Goal: Transaction & Acquisition: Book appointment/travel/reservation

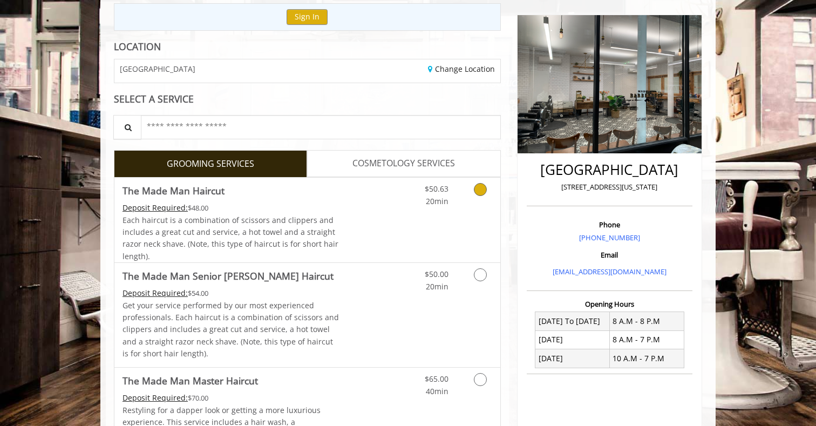
click at [456, 225] on div "$50.63 20min" at bounding box center [452, 220] width 97 height 85
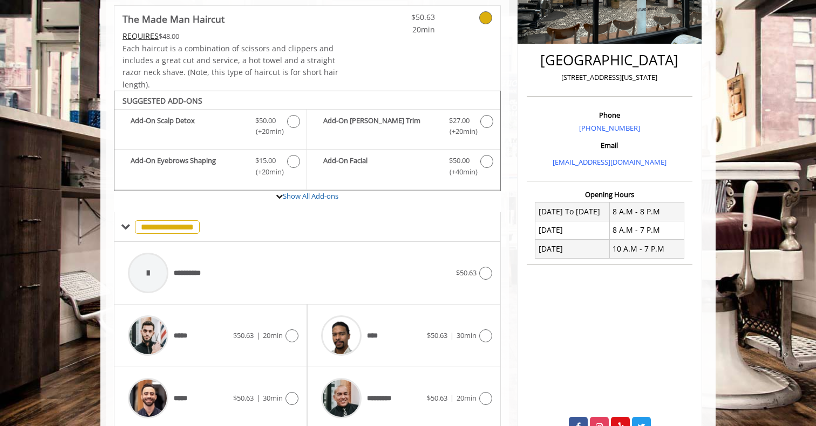
scroll to position [276, 1]
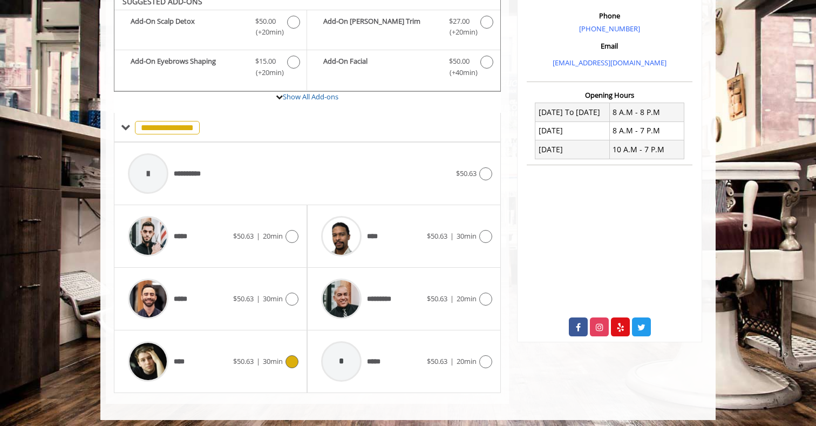
click at [255, 364] on div "**** $50.63 | 30min" at bounding box center [211, 361] width 176 height 51
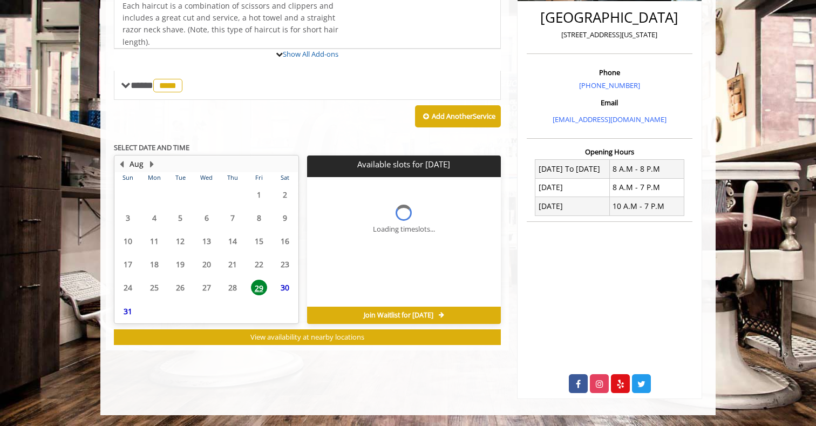
scroll to position [268, 0]
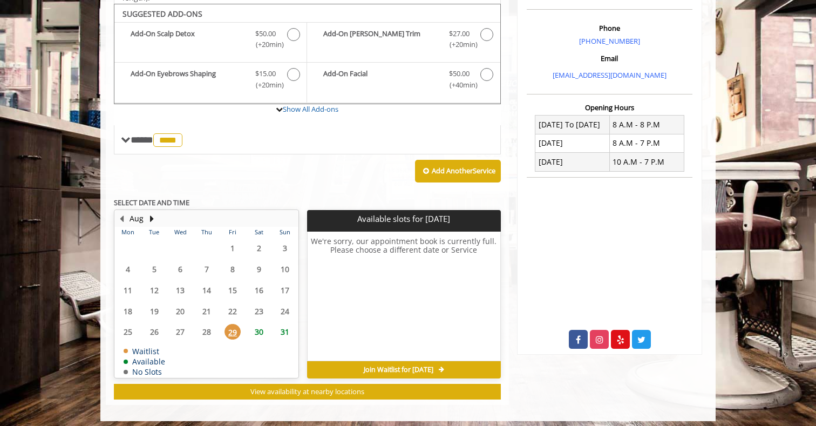
click at [258, 329] on span "30" at bounding box center [259, 332] width 16 height 16
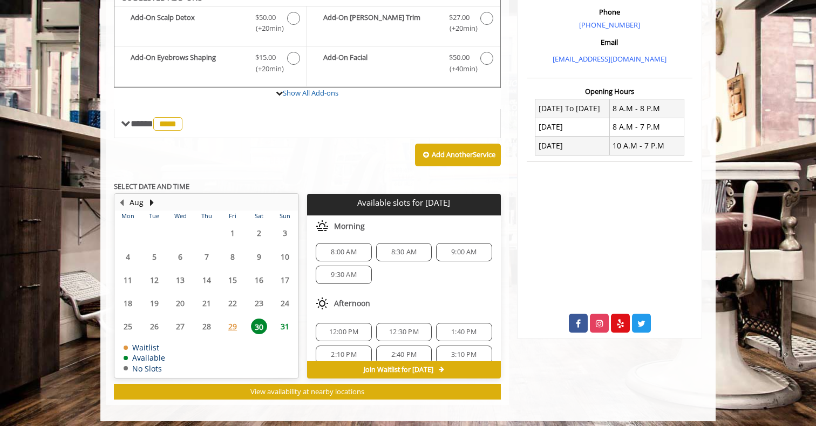
scroll to position [0, 0]
click at [350, 273] on span "9:30 AM" at bounding box center [343, 277] width 25 height 9
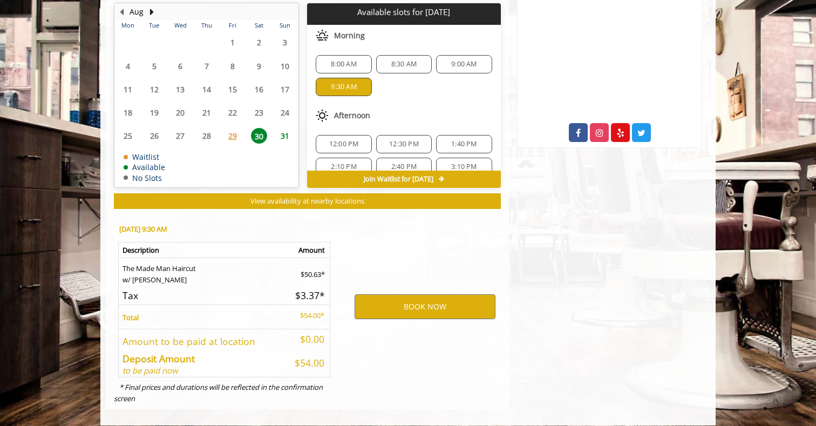
scroll to position [526, 0]
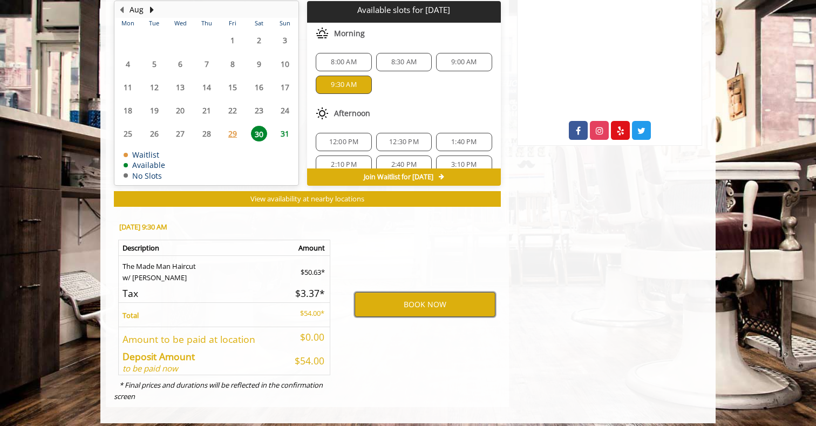
click at [390, 297] on button "BOOK NOW" at bounding box center [425, 304] width 141 height 25
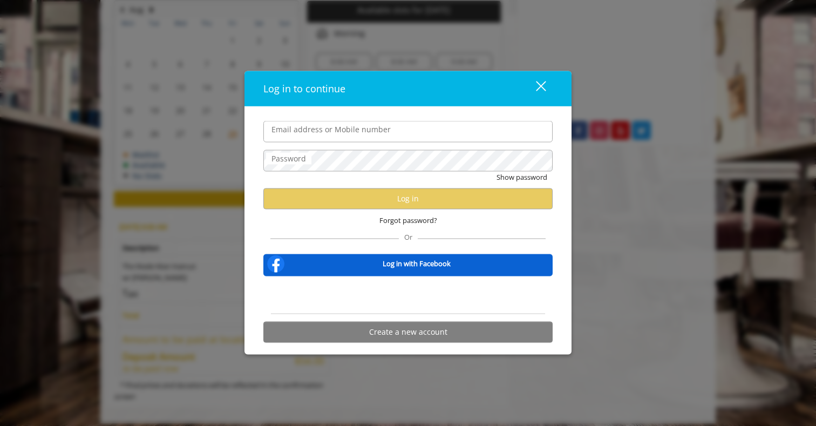
click at [334, 132] on input "Email address or Mobile number" at bounding box center [407, 132] width 289 height 22
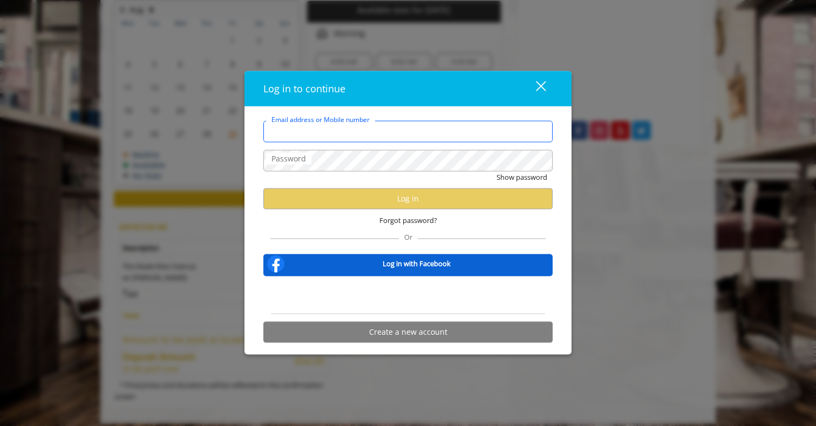
click at [329, 139] on input "Email address or Mobile number" at bounding box center [407, 132] width 289 height 22
click at [535, 143] on input "Email address or Mobile number" at bounding box center [407, 132] width 289 height 22
click at [539, 138] on input "Email address or Mobile number" at bounding box center [407, 132] width 289 height 22
type input "**"
type input "**********"
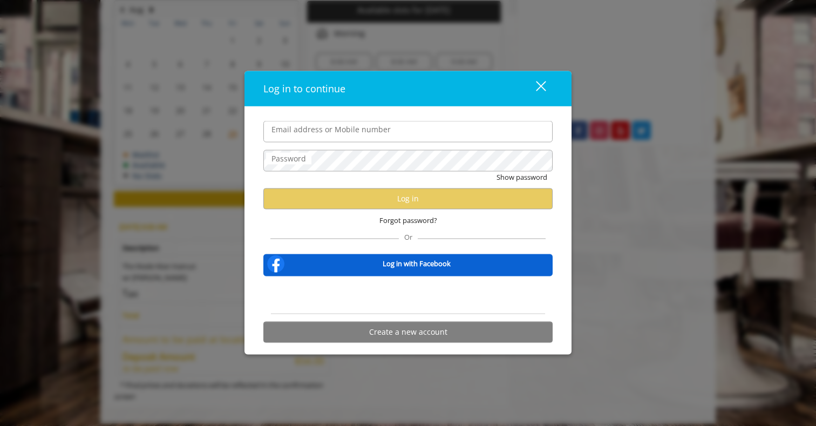
scroll to position [0, 0]
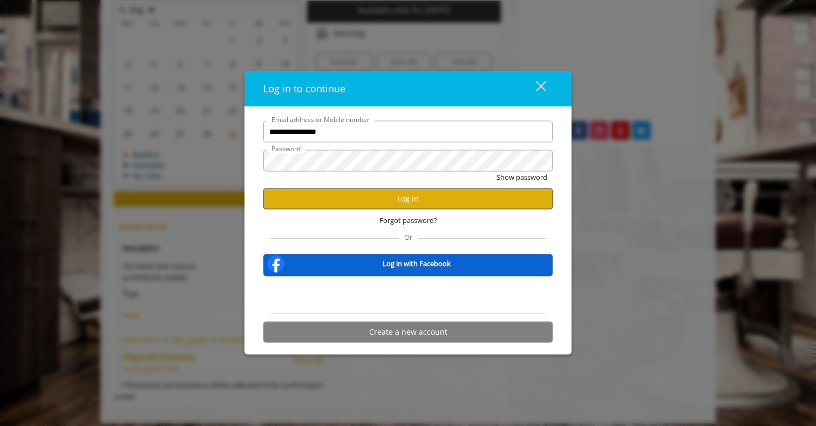
click at [383, 192] on button "Log in" at bounding box center [407, 198] width 289 height 21
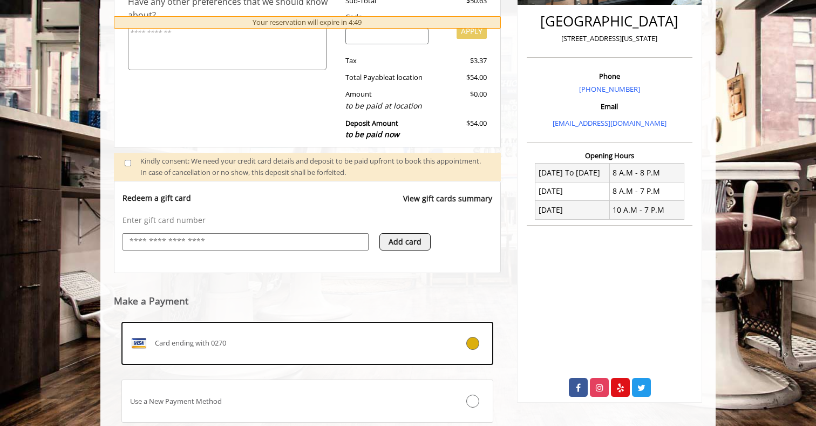
scroll to position [312, 0]
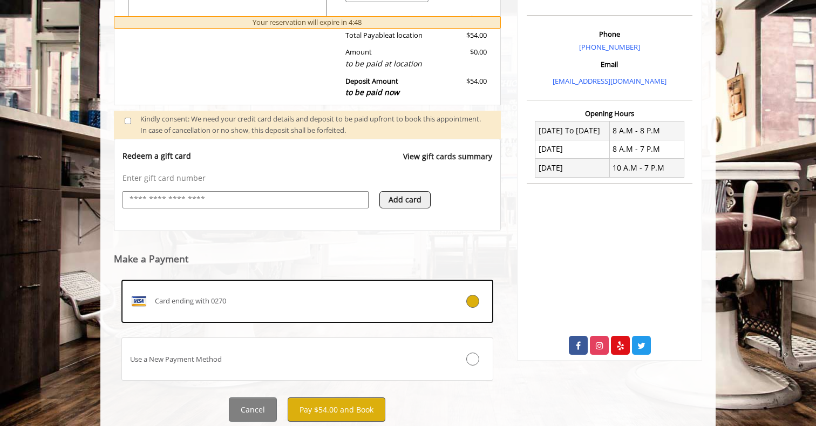
click at [343, 414] on button "Pay $54.00 and Book" at bounding box center [337, 409] width 98 height 24
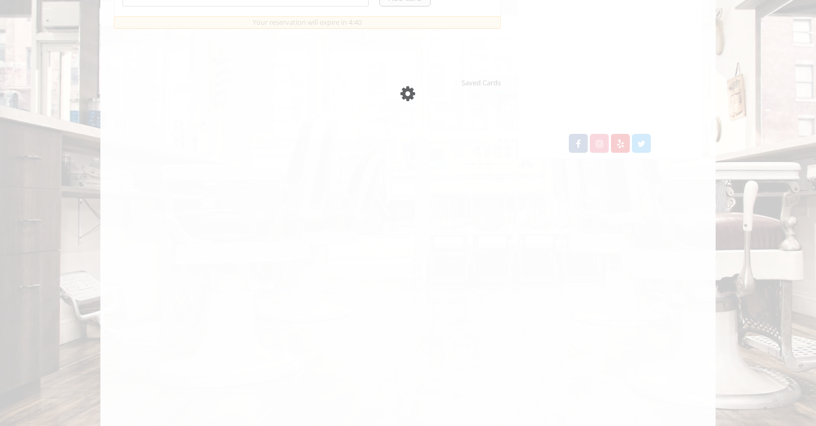
scroll to position [514, 0]
